Goal: Task Accomplishment & Management: Complete application form

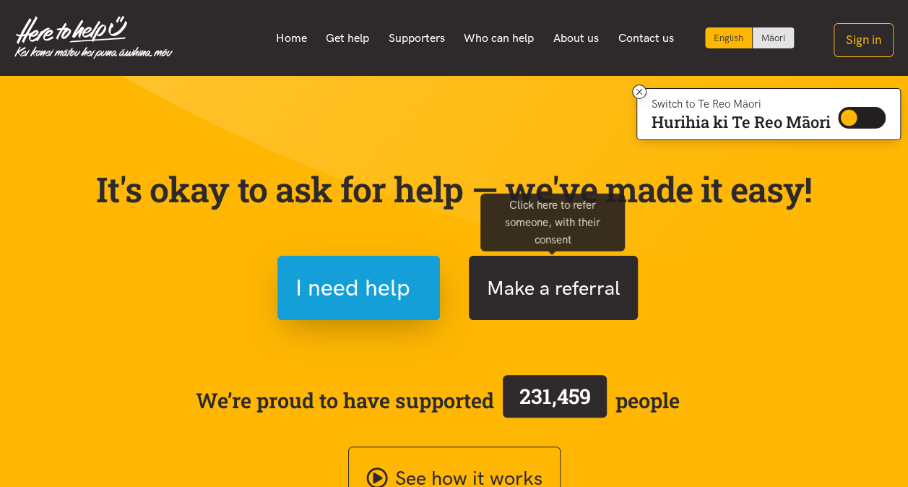
click at [556, 294] on button "Make a referral" at bounding box center [553, 288] width 169 height 64
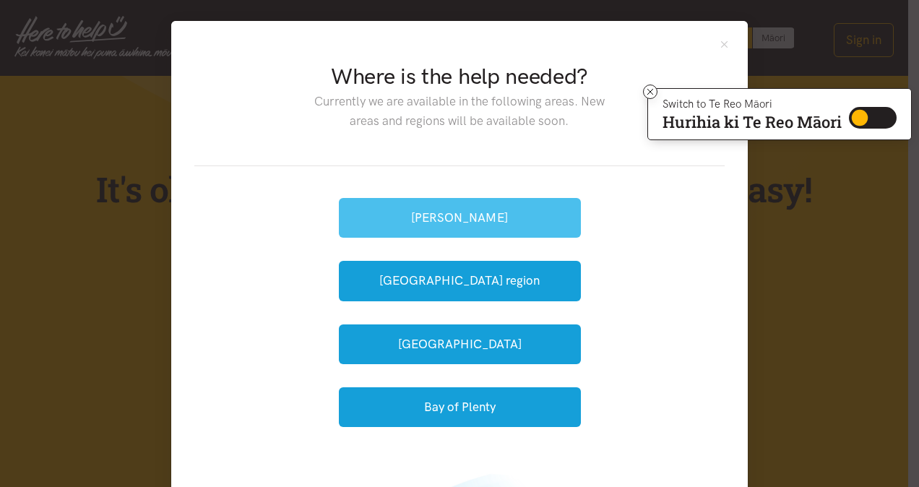
click at [434, 215] on button "[PERSON_NAME]" at bounding box center [460, 218] width 242 height 40
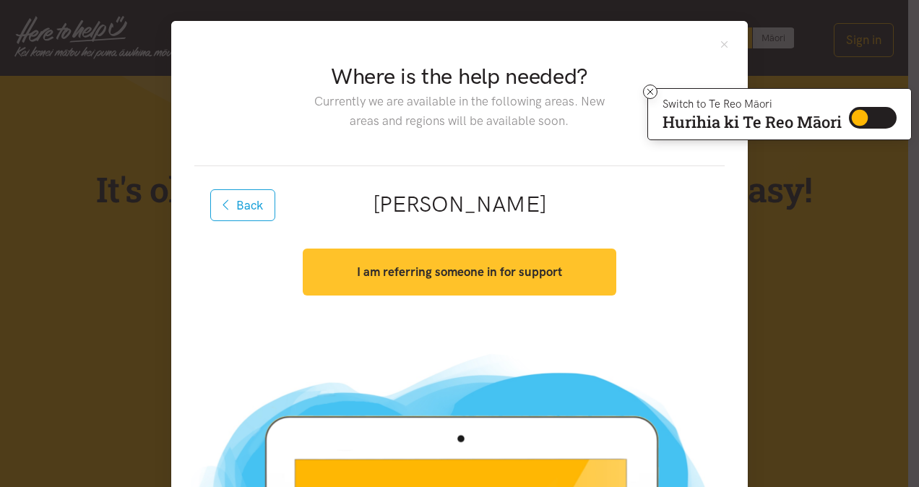
click at [431, 272] on strong "I am referring someone in for support" at bounding box center [459, 271] width 205 height 14
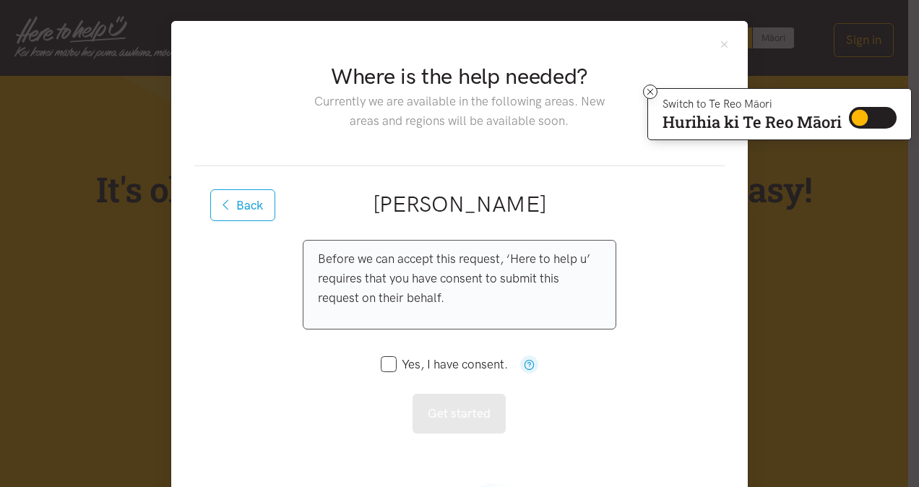
click at [386, 365] on input "Yes, I have consent." at bounding box center [444, 364] width 127 height 12
checkbox input "true"
click at [440, 409] on button "Get started" at bounding box center [459, 414] width 93 height 40
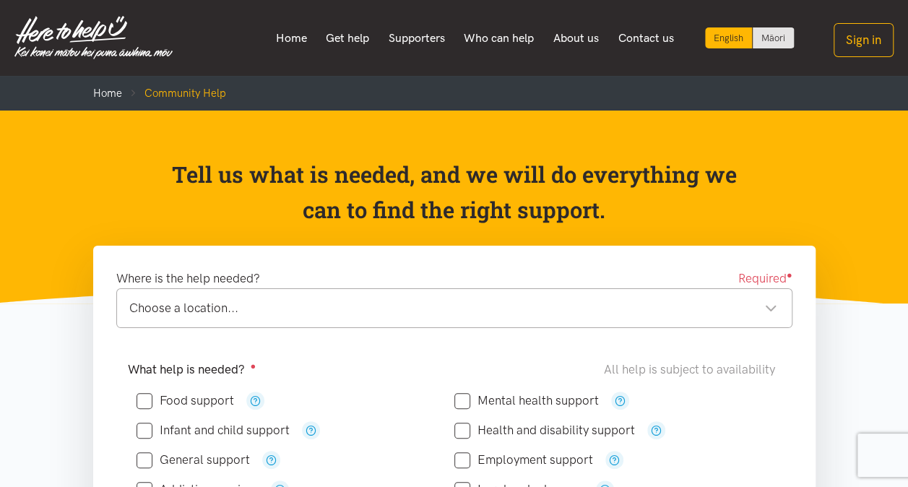
click at [142, 400] on input "Food support" at bounding box center [186, 401] width 98 height 12
checkbox input "true"
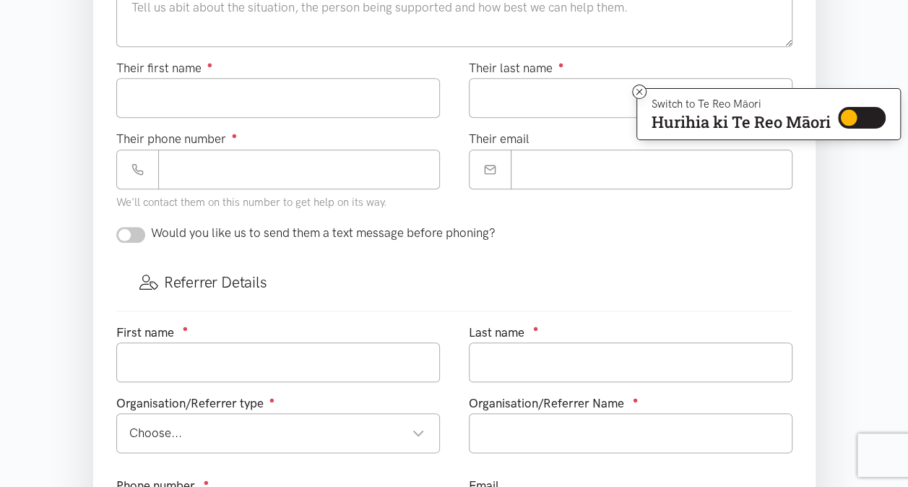
scroll to position [585, 0]
